Goal: Task Accomplishment & Management: Use online tool/utility

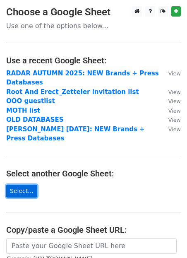
click at [18, 195] on link "Select..." at bounding box center [21, 191] width 31 height 13
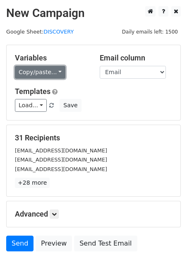
click at [37, 72] on link "Copy/paste..." at bounding box center [40, 72] width 51 height 13
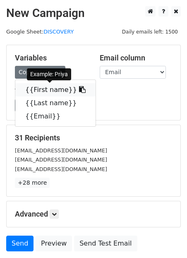
click at [33, 92] on link "{{First name}}" at bounding box center [55, 89] width 80 height 13
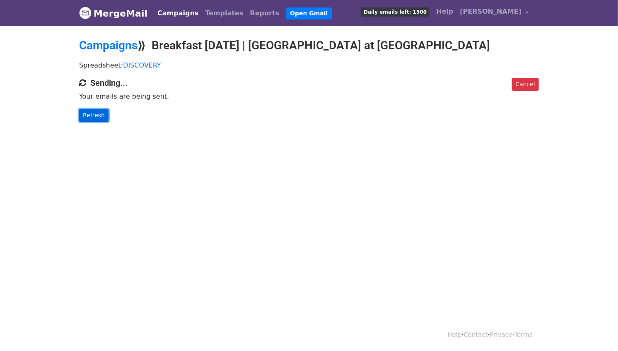
click at [92, 116] on link "Refresh" at bounding box center [93, 115] width 29 height 13
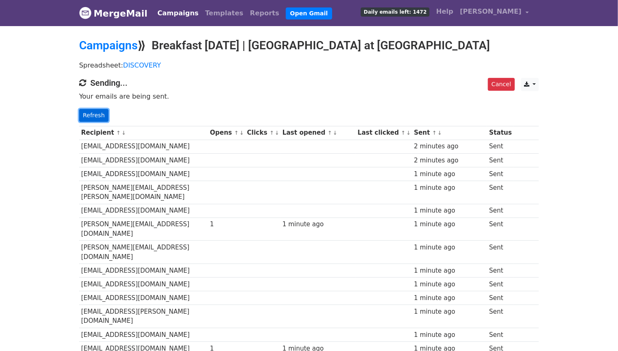
click at [96, 113] on link "Refresh" at bounding box center [93, 115] width 29 height 13
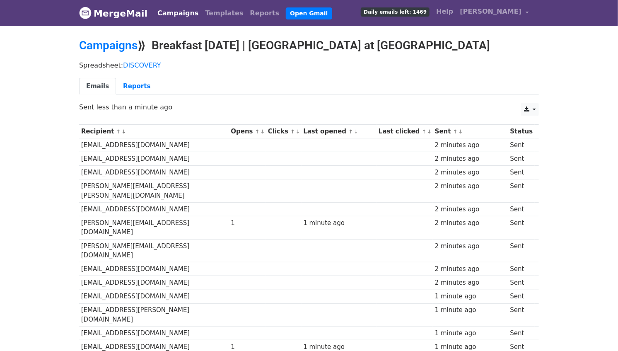
click at [260, 131] on link "↓" at bounding box center [262, 131] width 5 height 6
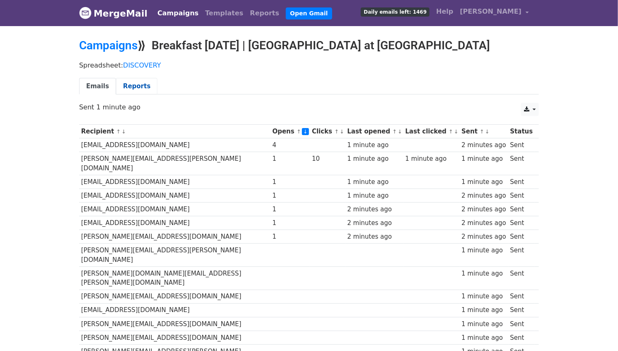
click at [129, 88] on link "Reports" at bounding box center [136, 86] width 41 height 17
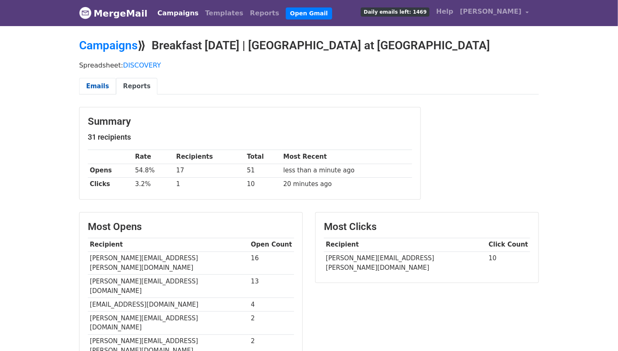
click at [97, 84] on link "Emails" at bounding box center [97, 86] width 37 height 17
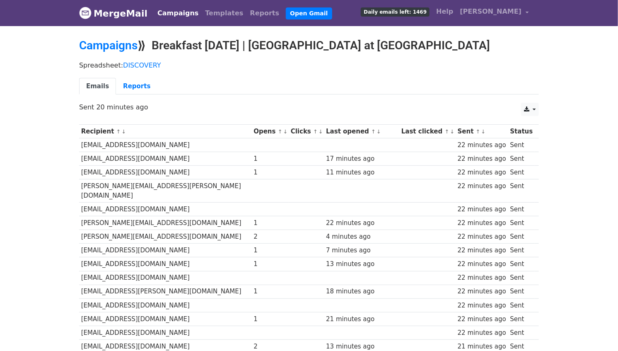
click at [283, 129] on link "↓" at bounding box center [285, 131] width 5 height 6
